Goal: Task Accomplishment & Management: Use online tool/utility

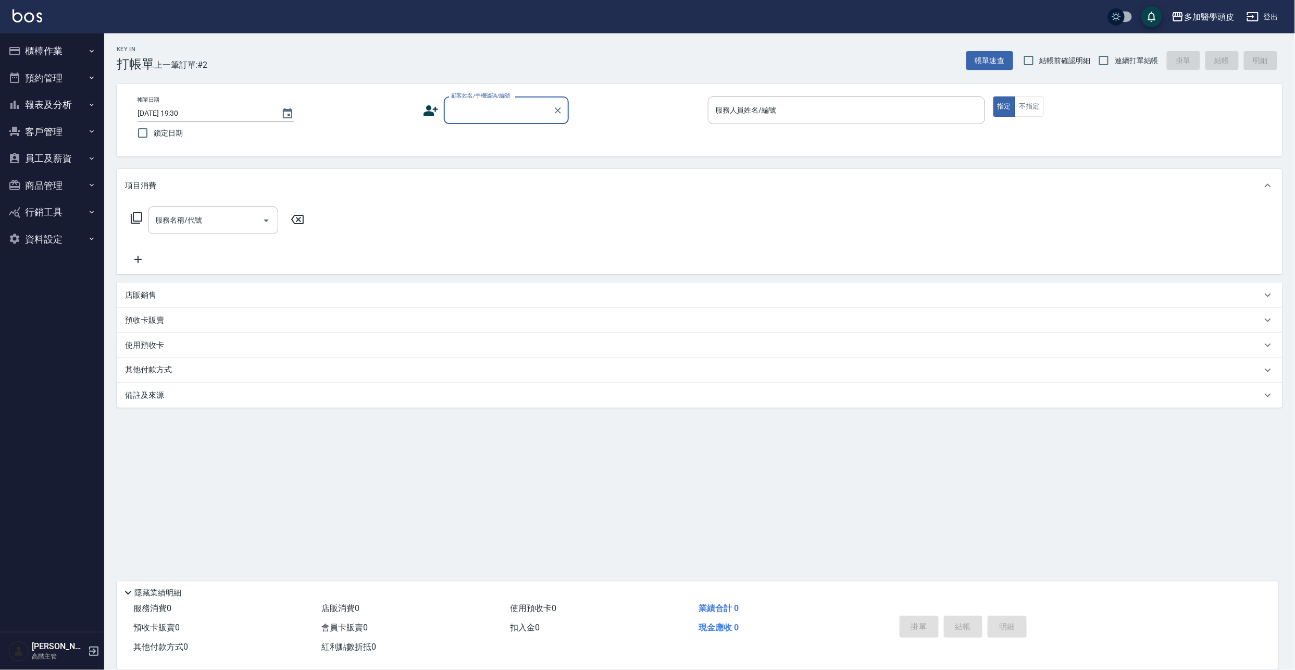
click at [502, 105] on input "顧客姓名/手機號碼/編號" at bounding box center [499, 110] width 100 height 18
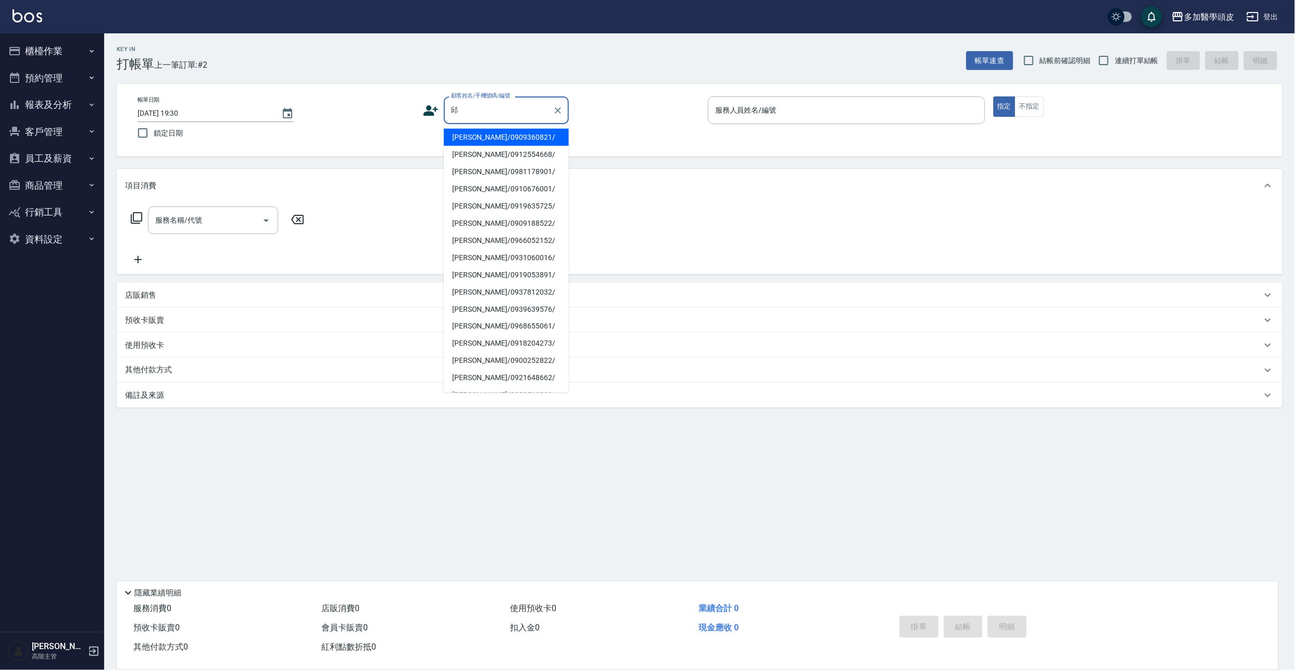
click at [470, 138] on li "[PERSON_NAME]/0909360821/" at bounding box center [506, 137] width 125 height 17
type input "[PERSON_NAME]/0909360821/"
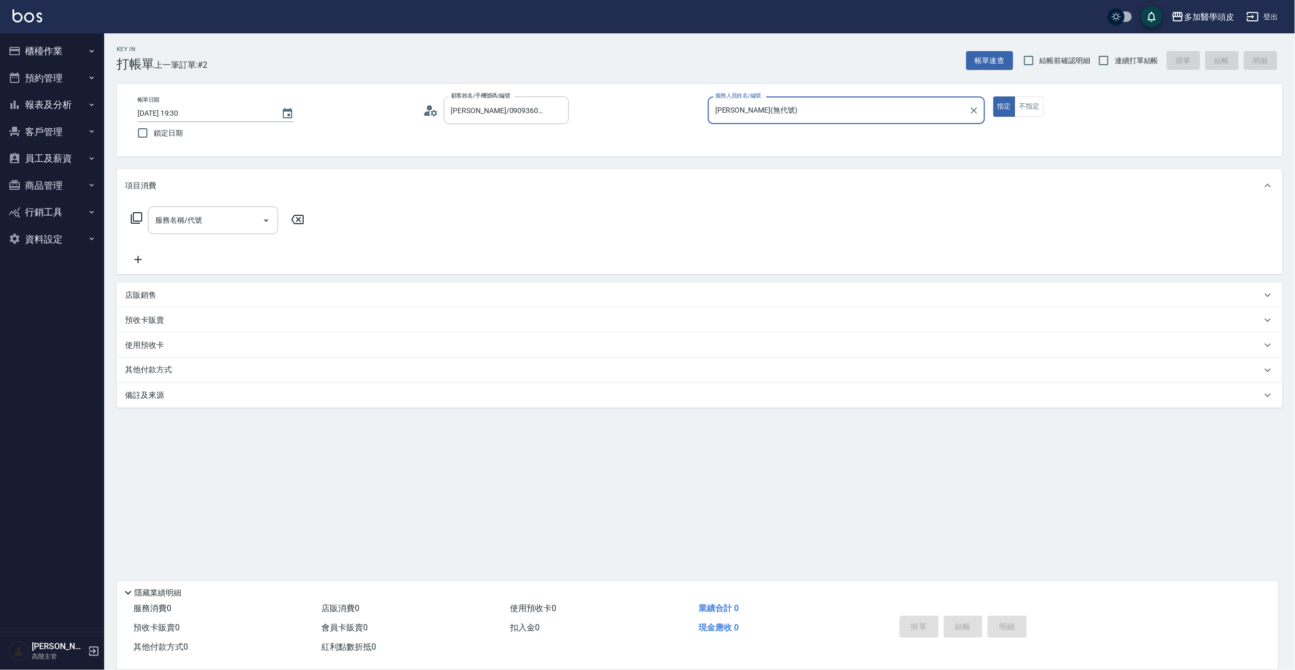
type input "[PERSON_NAME](無代號)"
click at [263, 223] on icon "Open" at bounding box center [266, 220] width 13 height 13
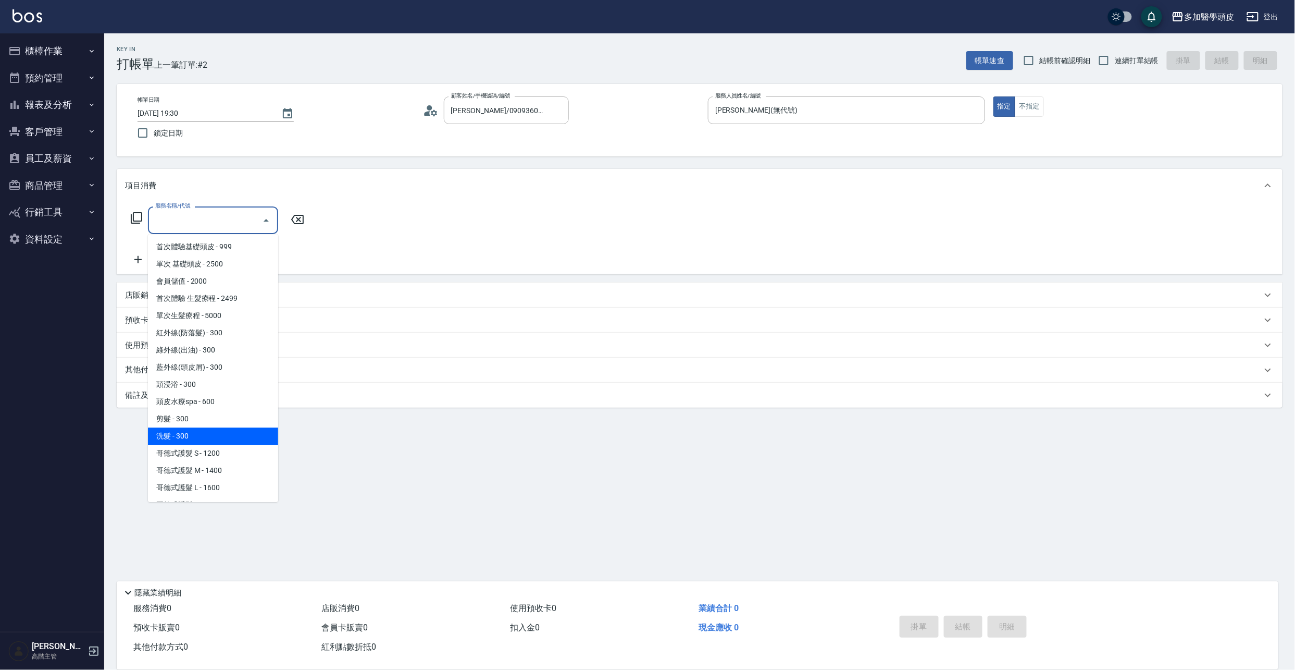
click at [186, 436] on span "洗髮 - 300" at bounding box center [213, 435] width 130 height 17
type input "洗髮(D002)"
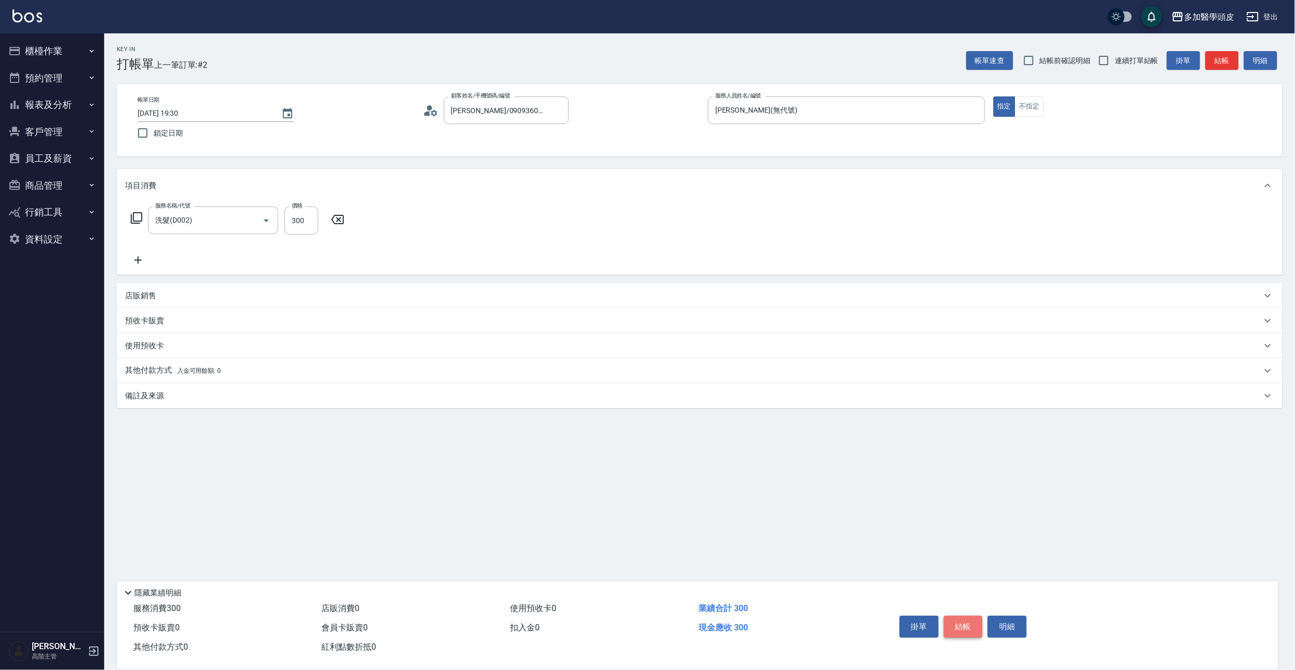
click at [954, 624] on button "結帳" at bounding box center [963, 626] width 39 height 22
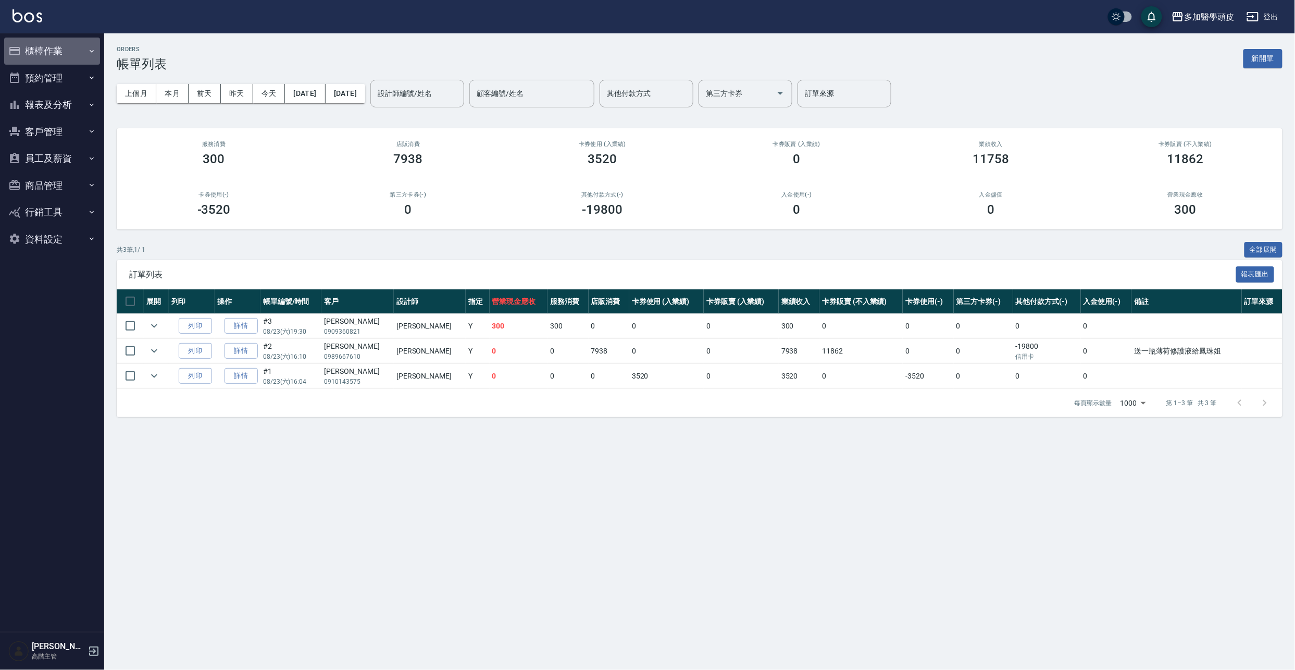
click at [51, 48] on button "櫃檯作業" at bounding box center [52, 51] width 96 height 27
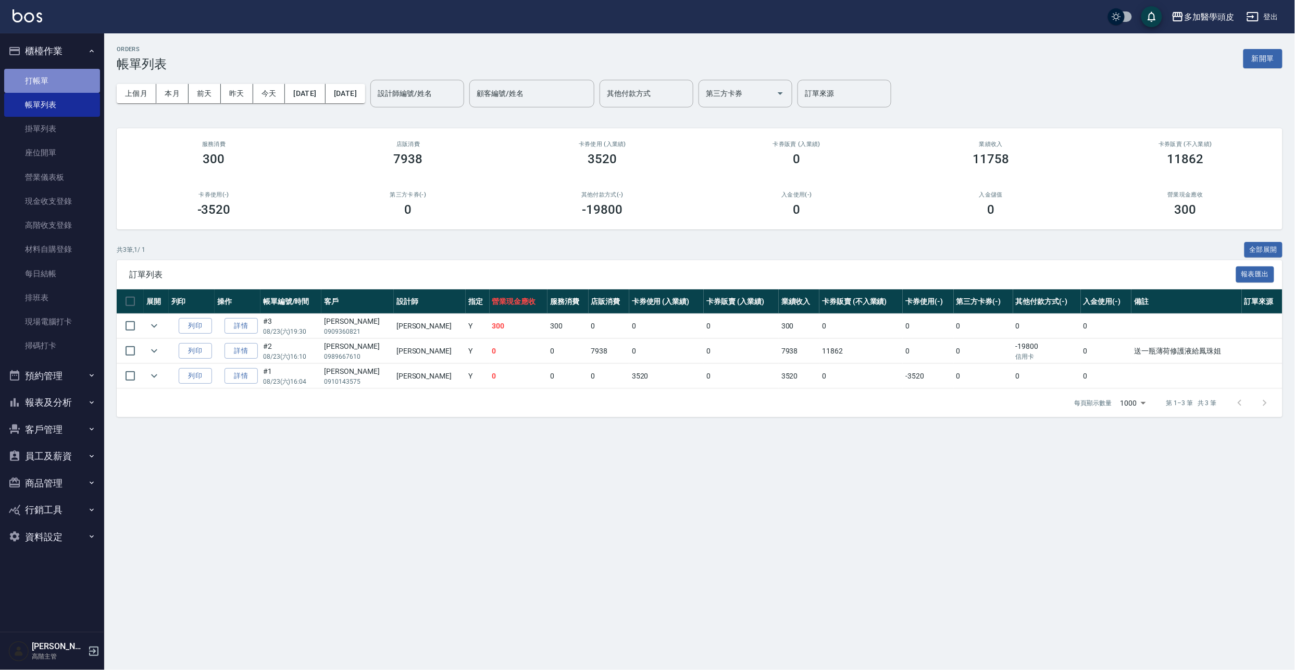
drag, startPoint x: 76, startPoint y: 76, endPoint x: 76, endPoint y: 88, distance: 12.5
click at [76, 76] on link "打帳單" at bounding box center [52, 81] width 96 height 24
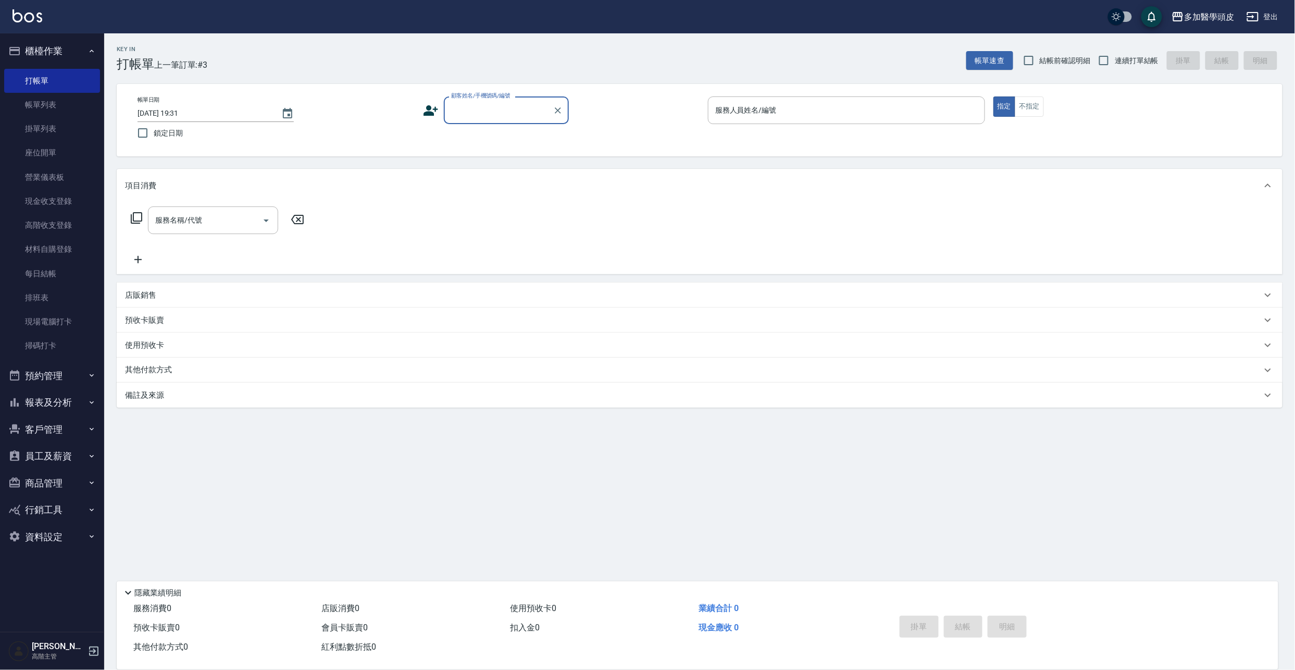
click at [473, 109] on input "顧客姓名/手機號碼/編號" at bounding box center [499, 110] width 100 height 18
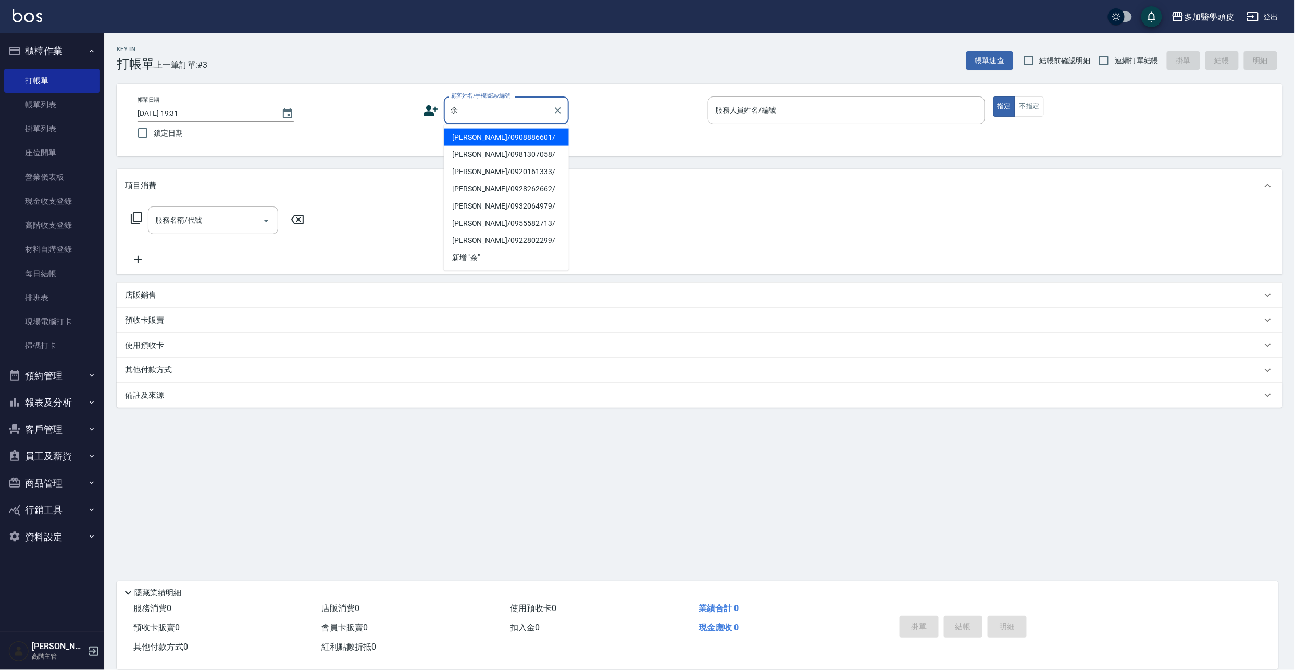
click at [479, 132] on li "[PERSON_NAME]/0908886601/" at bounding box center [506, 137] width 125 height 17
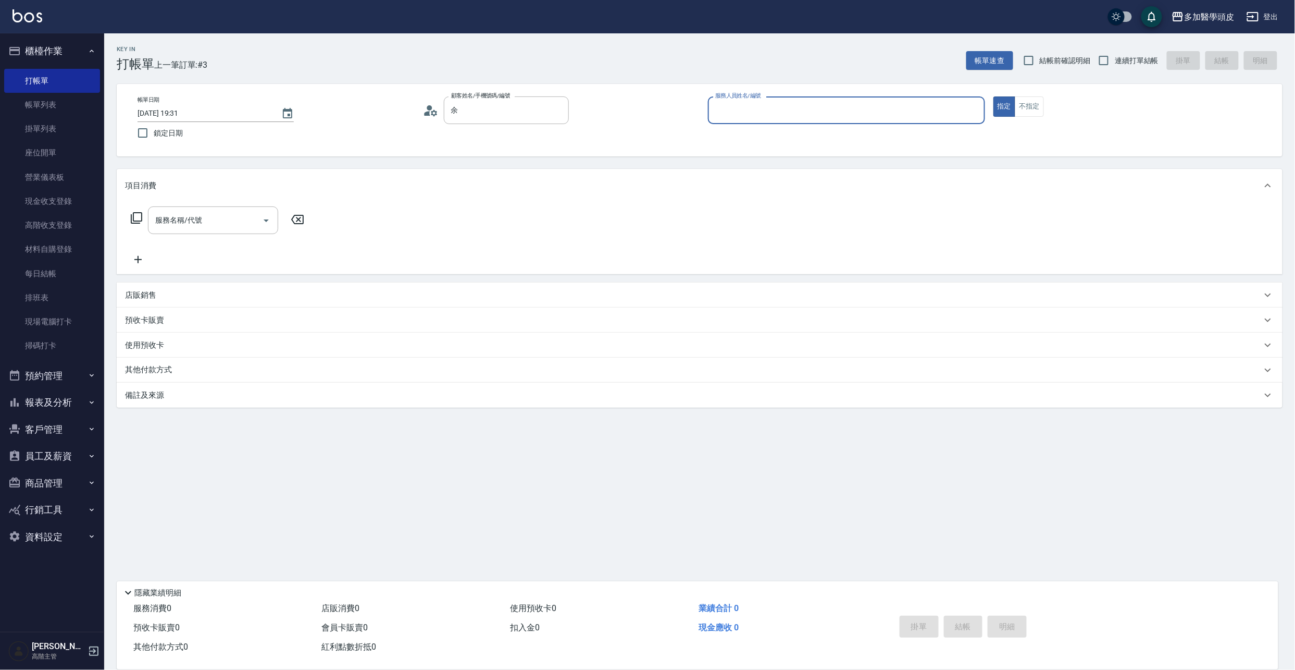
type input "[PERSON_NAME]/0908886601/"
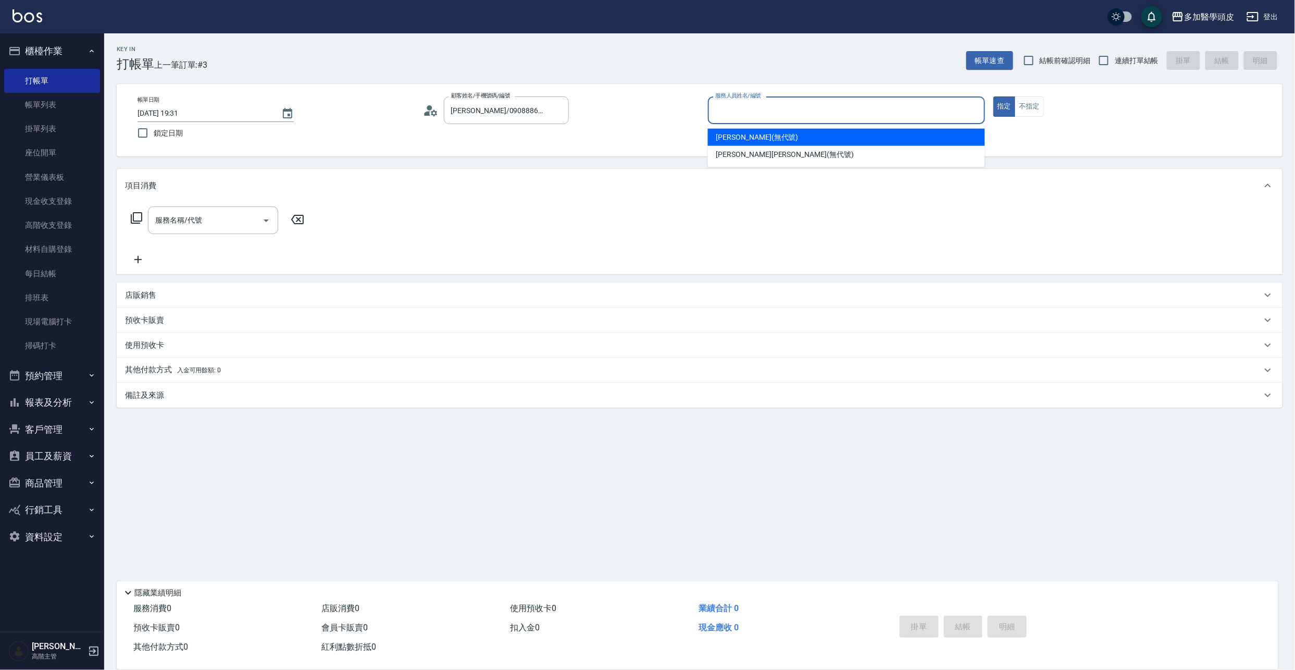
click at [736, 116] on input "服務人員姓名/編號" at bounding box center [847, 110] width 268 height 18
click at [756, 134] on span "[PERSON_NAME](無代號)" at bounding box center [758, 137] width 82 height 11
type input "[PERSON_NAME](無代號)"
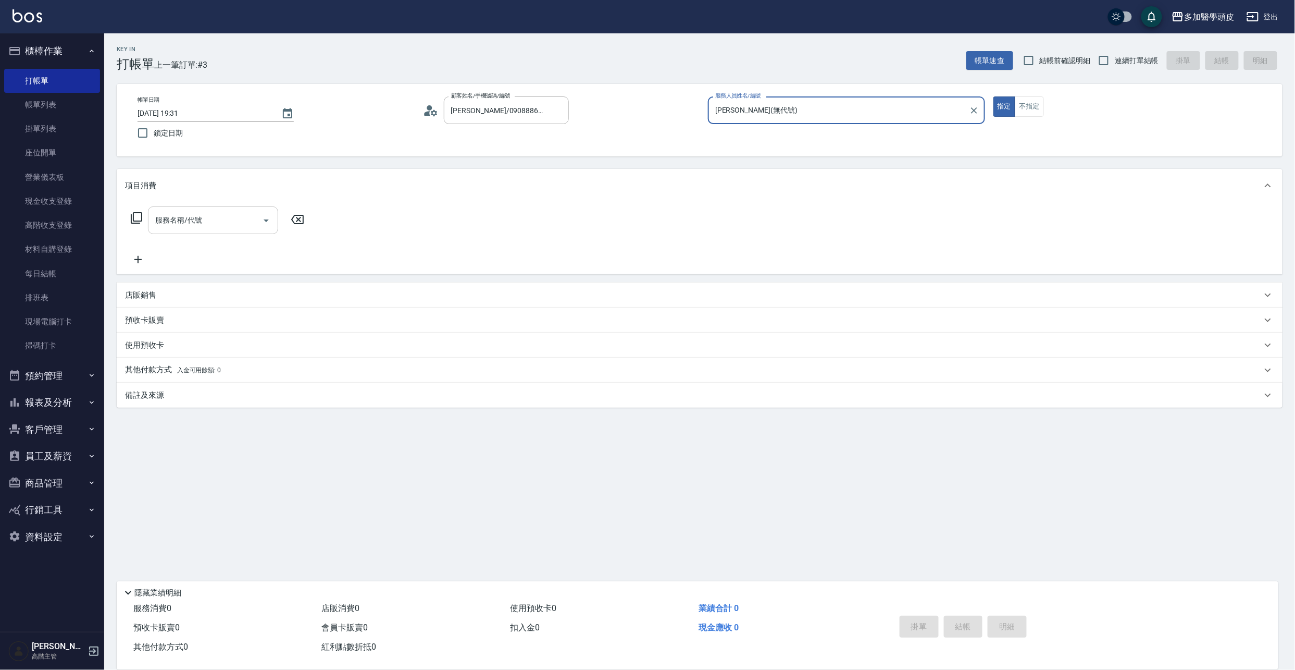
click at [267, 220] on icon "Open" at bounding box center [266, 220] width 5 height 3
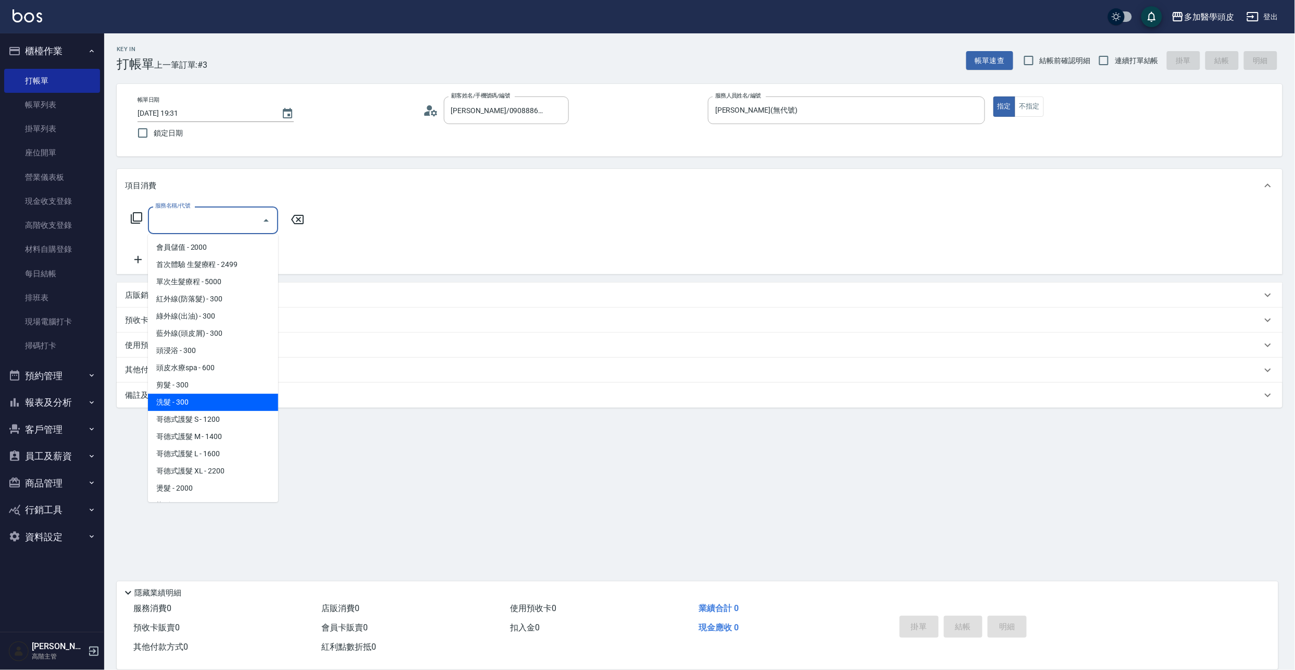
scroll to position [67, 0]
click at [190, 457] on span "燙髮 - 2000" at bounding box center [213, 455] width 130 height 17
type input "燙髮(D007)"
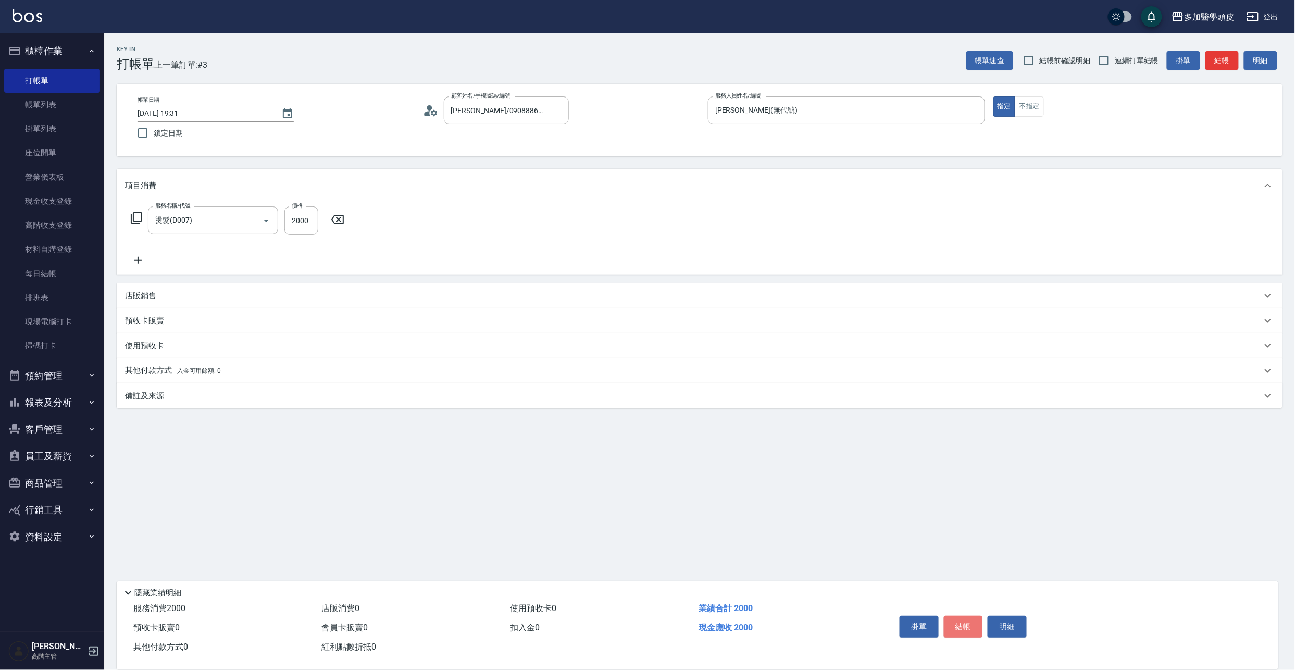
drag, startPoint x: 955, startPoint y: 622, endPoint x: 944, endPoint y: 597, distance: 26.8
click at [954, 620] on button "結帳" at bounding box center [963, 626] width 39 height 22
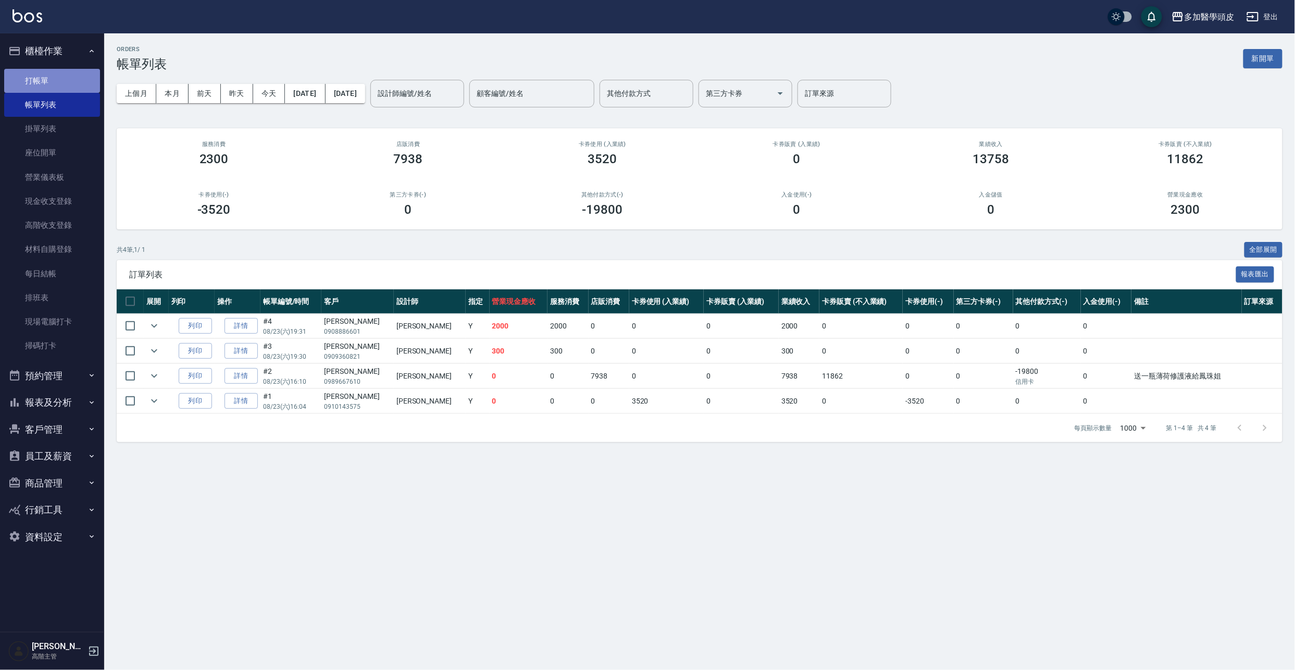
click at [49, 81] on link "打帳單" at bounding box center [52, 81] width 96 height 24
